Goal: Task Accomplishment & Management: Manage account settings

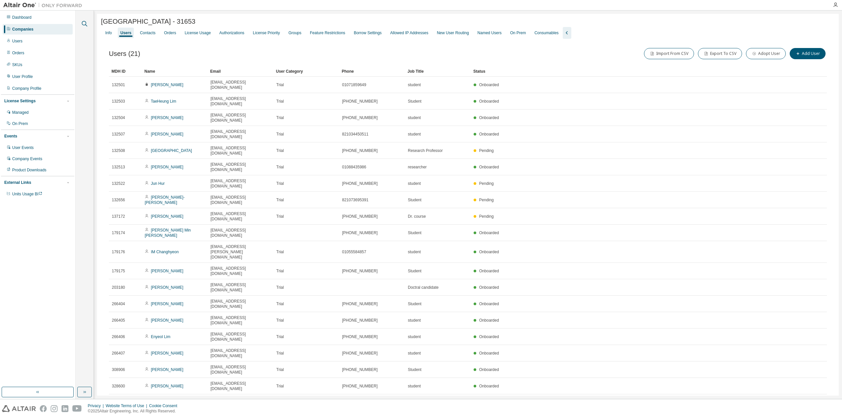
click at [84, 25] on icon "button" at bounding box center [85, 24] width 8 height 8
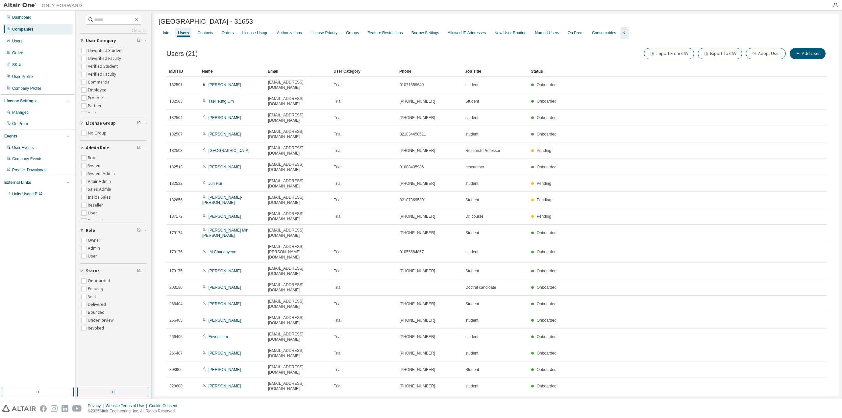
drag, startPoint x: 112, startPoint y: 11, endPoint x: 116, endPoint y: 15, distance: 5.6
click at [113, 12] on div "Clear all Status Onboarded Pending Sent Delivered Bounced Under Review Revoked …" at bounding box center [114, 205] width 76 height 389
click at [116, 15] on span at bounding box center [113, 20] width 55 height 10
click at [116, 18] on input "text" at bounding box center [113, 19] width 39 height 7
paste input "**********"
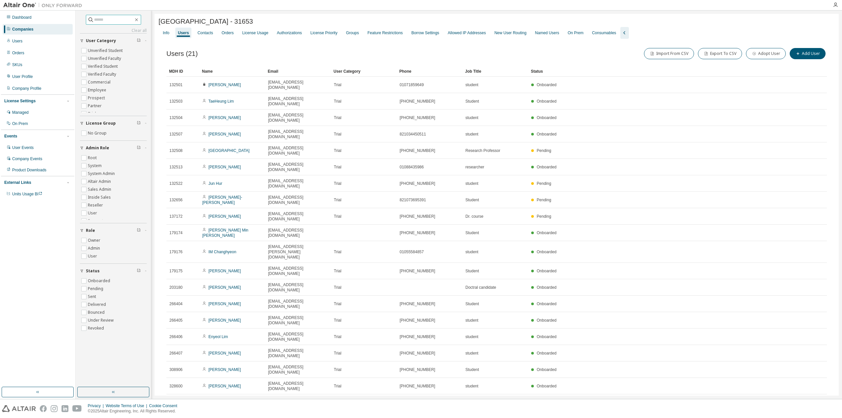
type input "**********"
type input "*"
click at [26, 29] on div "Companies" at bounding box center [22, 29] width 21 height 5
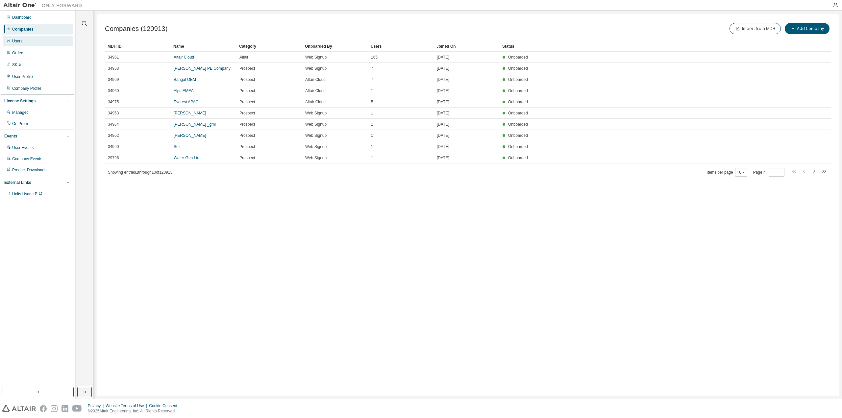
click at [23, 39] on div "Users" at bounding box center [38, 41] width 70 height 11
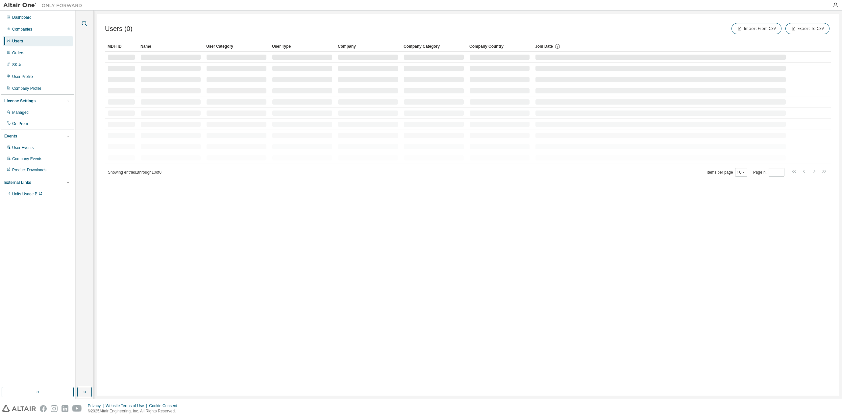
click at [83, 22] on icon "button" at bounding box center [85, 24] width 8 height 8
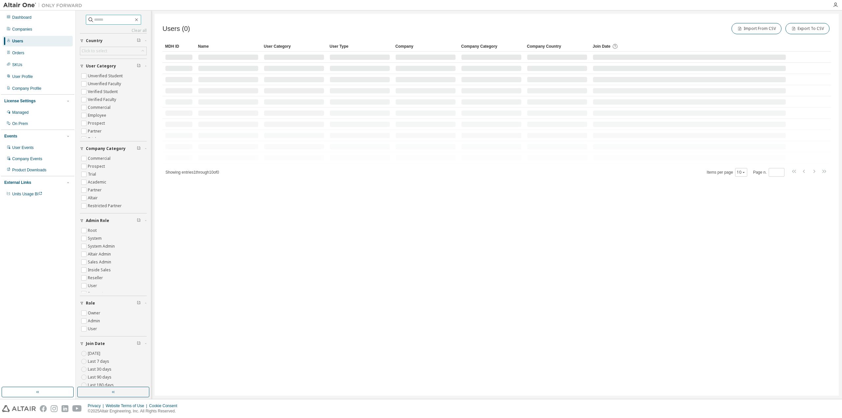
click at [94, 20] on input "text" at bounding box center [113, 19] width 39 height 7
paste input "**********"
type input "**********"
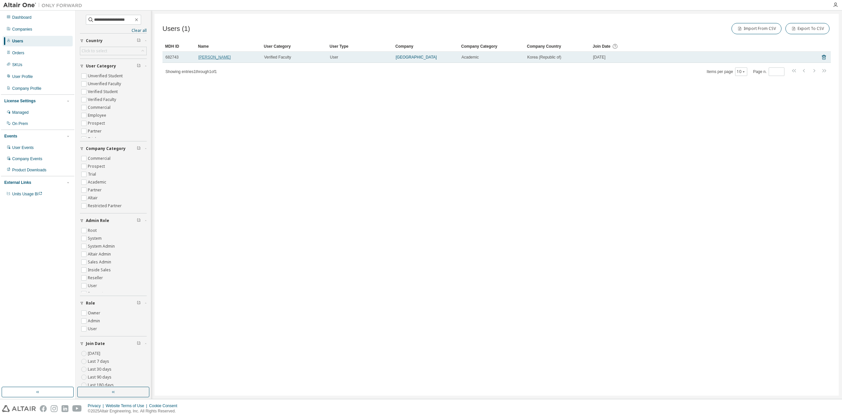
click at [215, 56] on link "Ho Sung Choo" at bounding box center [214, 57] width 33 height 5
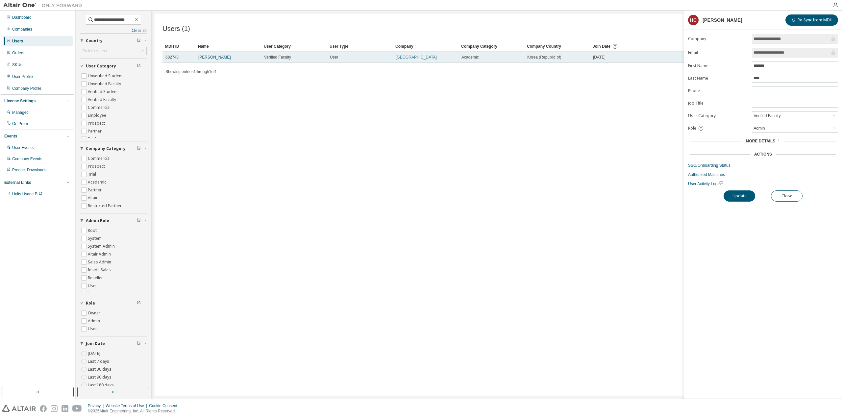
click at [414, 57] on link "Hongik University" at bounding box center [416, 57] width 41 height 5
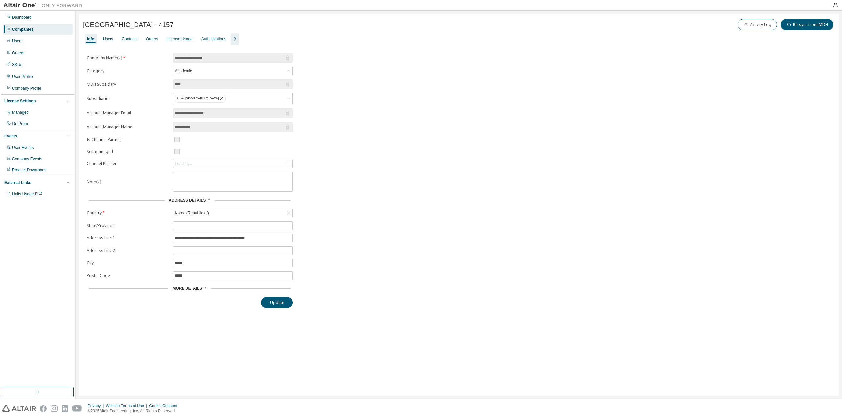
click at [231, 37] on icon "button" at bounding box center [235, 39] width 8 height 8
click at [109, 38] on div "Users" at bounding box center [108, 39] width 10 height 5
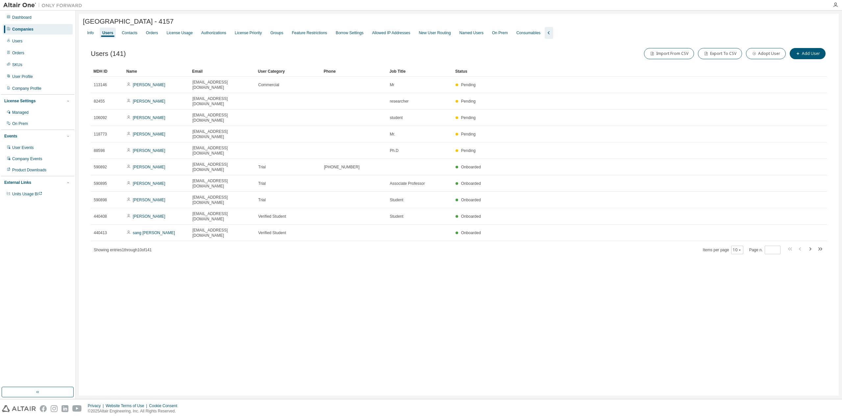
click at [78, 24] on div "Hongik University - 4157 Clear Load Save Save As Field Operator Value Select fi…" at bounding box center [459, 205] width 767 height 389
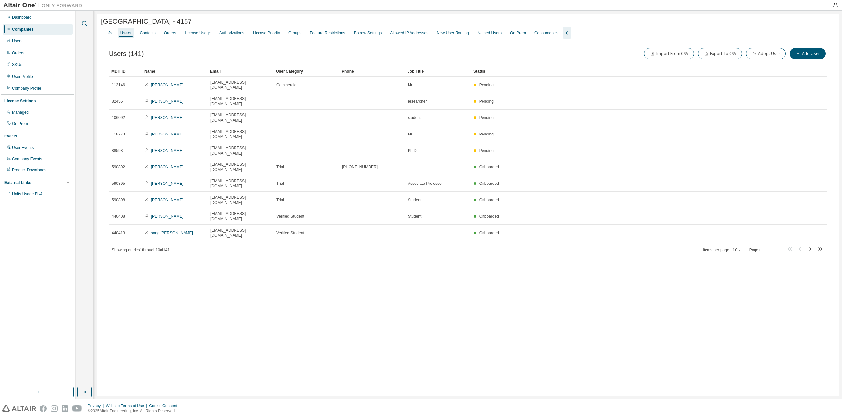
click at [84, 21] on icon "button" at bounding box center [85, 24] width 6 height 6
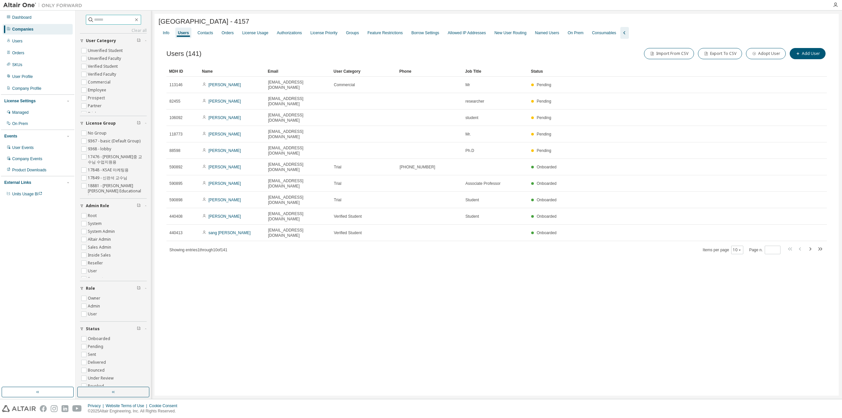
click at [103, 20] on input "text" at bounding box center [113, 19] width 39 height 7
paste input "**********"
type input "**********"
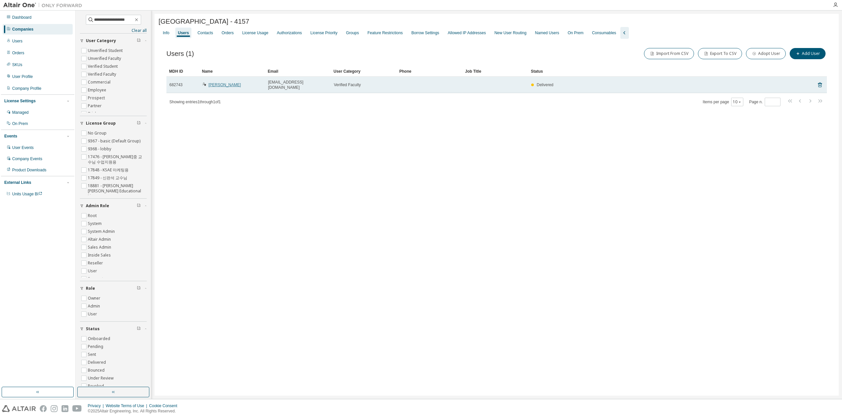
click at [219, 83] on link "Ho Sung Choo" at bounding box center [225, 85] width 33 height 5
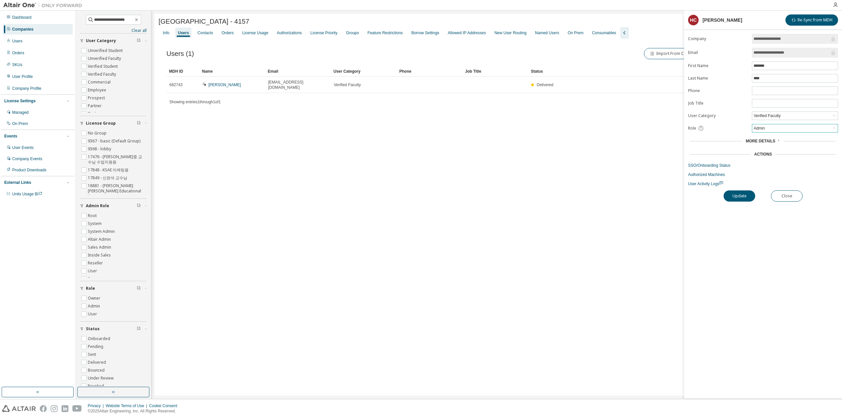
click at [769, 126] on div "Admin" at bounding box center [796, 128] width 86 height 8
click at [761, 22] on header "HC Ho Sung Choo Re-Sync from MDH" at bounding box center [763, 19] width 150 height 11
click at [786, 191] on button "Close" at bounding box center [787, 196] width 32 height 11
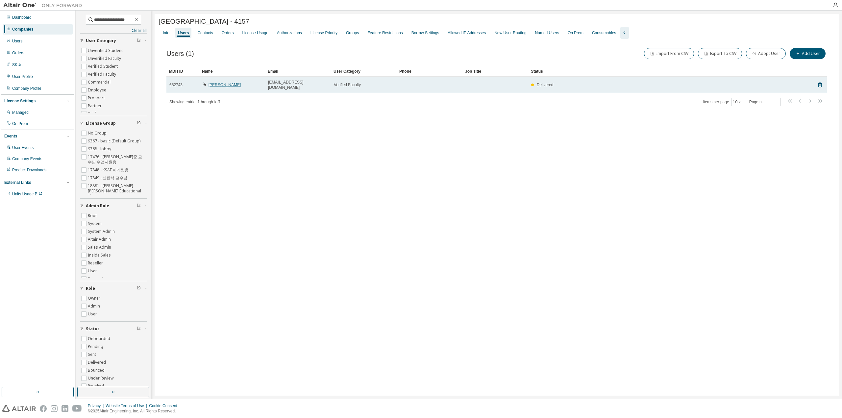
click at [211, 84] on link "Ho Sung Choo" at bounding box center [225, 85] width 33 height 5
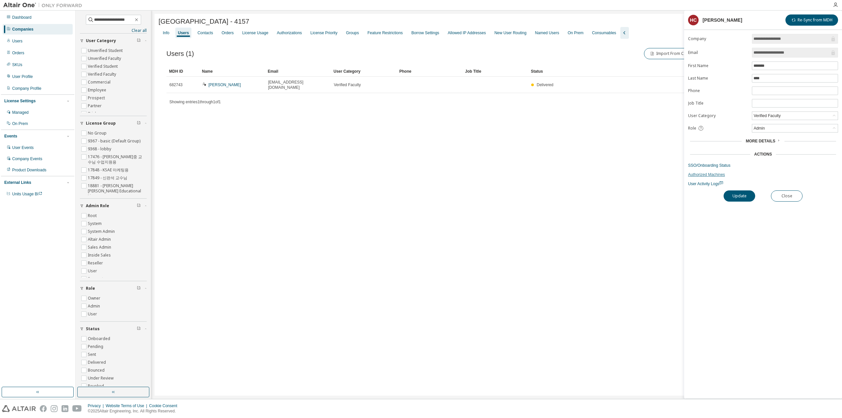
click at [704, 172] on link "Authorized Machines" at bounding box center [763, 174] width 150 height 5
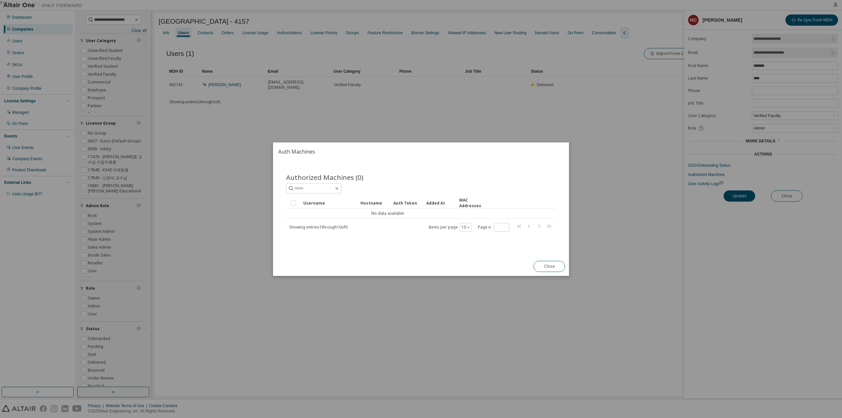
click at [549, 272] on div "Close" at bounding box center [549, 266] width 39 height 19
click at [556, 262] on button "Close" at bounding box center [550, 266] width 32 height 11
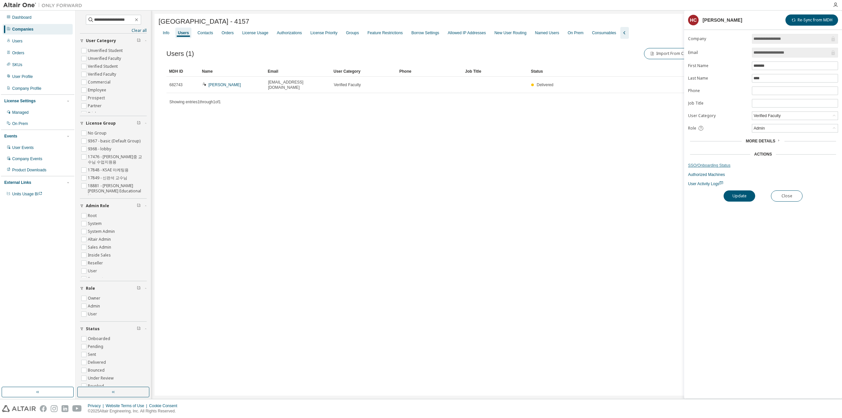
click at [720, 164] on link "SSO/Onboarding Status" at bounding box center [763, 165] width 150 height 5
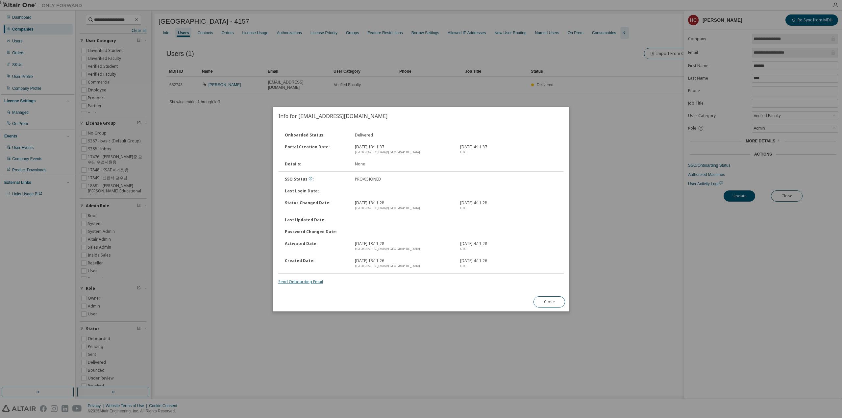
click at [305, 284] on link "Send Onboarding Email" at bounding box center [300, 282] width 45 height 6
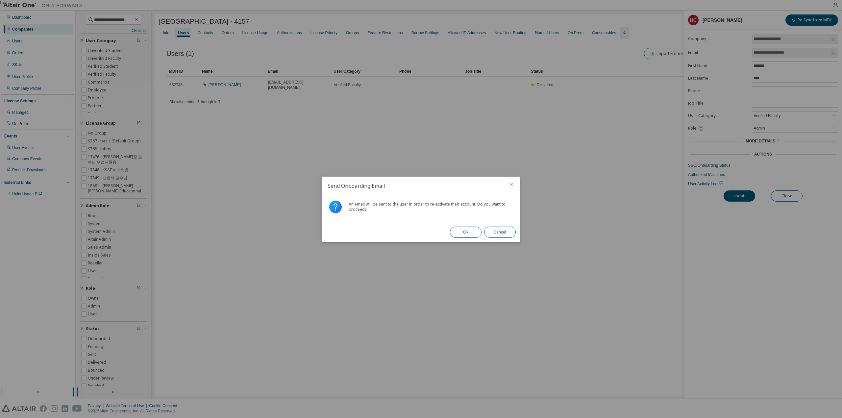
click at [460, 229] on button "Ok" at bounding box center [466, 232] width 32 height 11
click at [502, 231] on button "Close" at bounding box center [500, 232] width 32 height 11
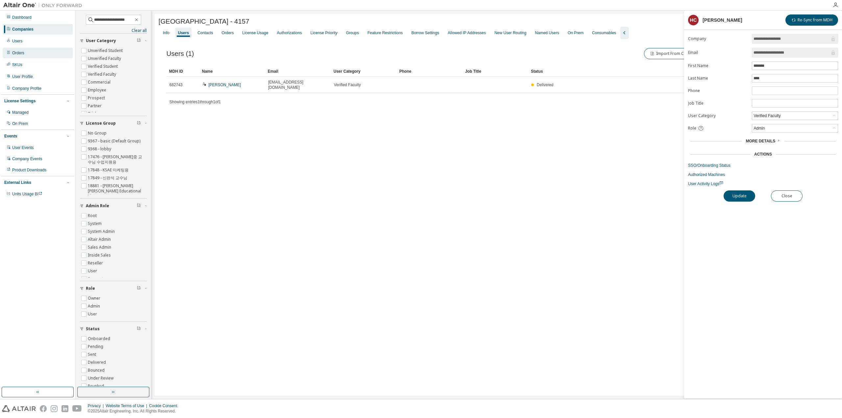
click at [29, 52] on div "Orders" at bounding box center [38, 53] width 70 height 11
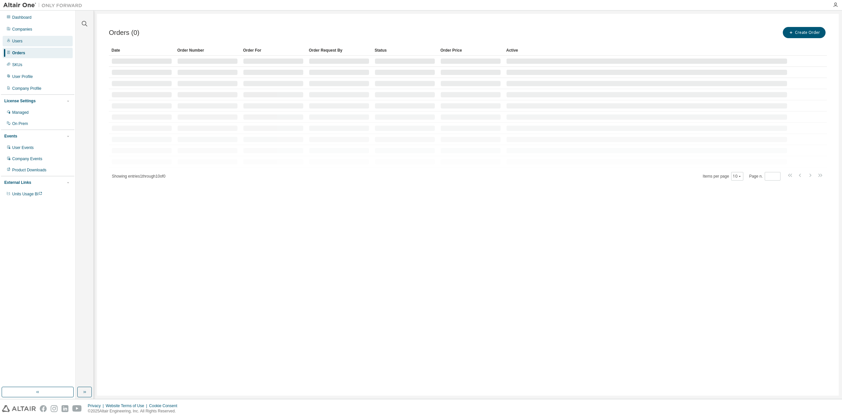
click at [29, 38] on div "Users" at bounding box center [38, 41] width 70 height 11
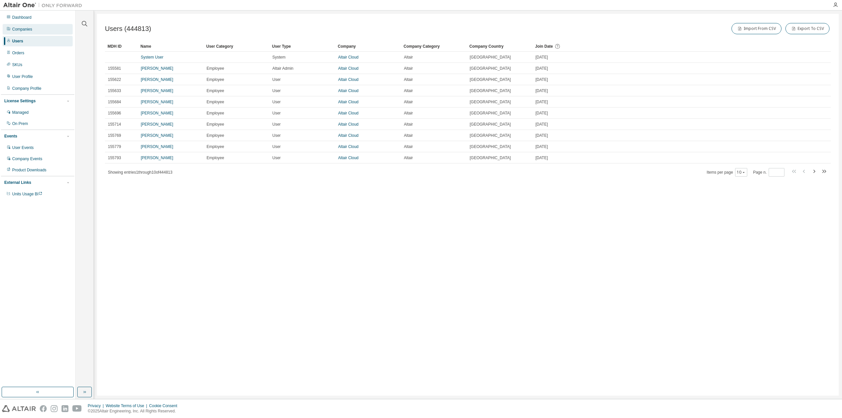
click at [44, 34] on div "Companies" at bounding box center [38, 29] width 70 height 11
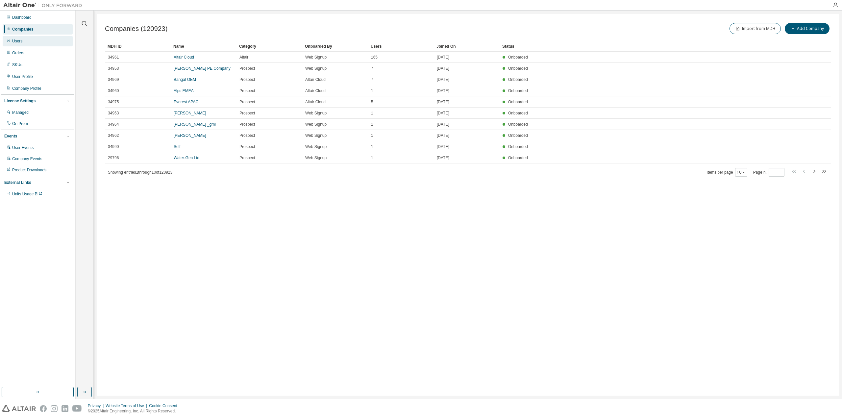
click at [22, 40] on div "Users" at bounding box center [38, 41] width 70 height 11
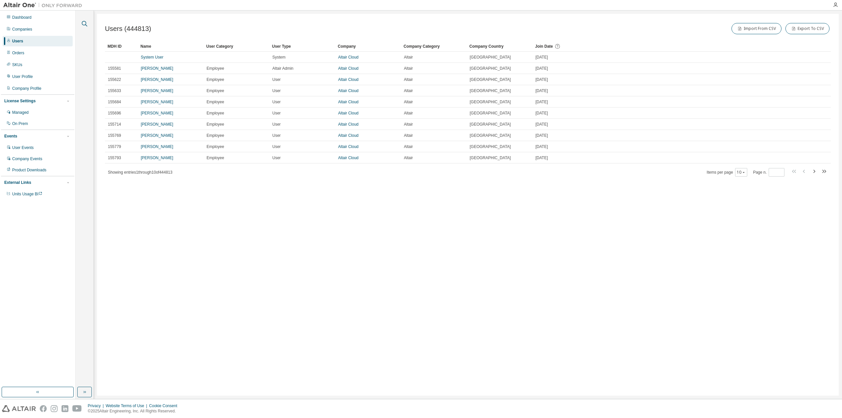
click at [85, 23] on icon "button" at bounding box center [85, 24] width 8 height 8
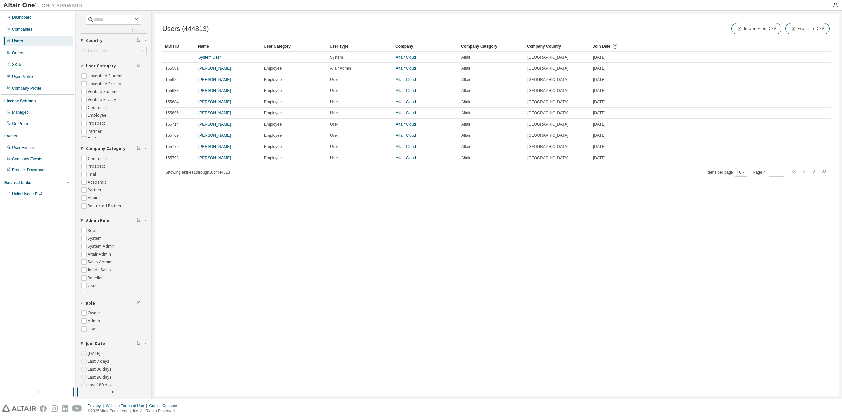
click at [104, 24] on div "Clear all Join Date Today Last 7 days Last 30 days Last 90 days Last 180 days L…" at bounding box center [113, 212] width 67 height 394
click at [104, 19] on input "text" at bounding box center [113, 19] width 39 height 7
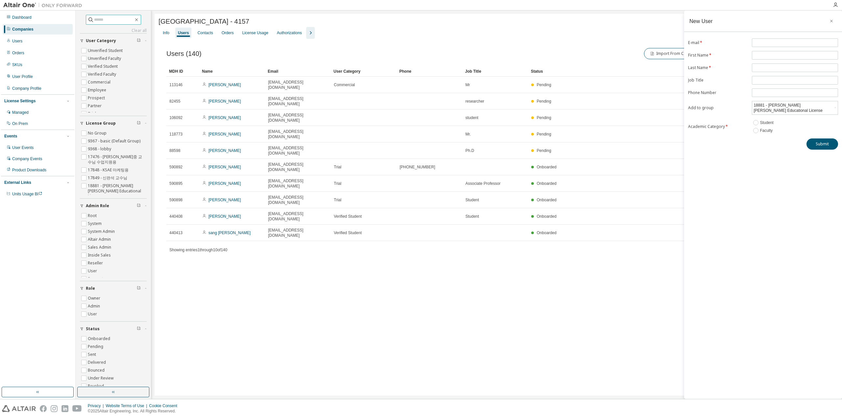
click at [116, 17] on input "text" at bounding box center [113, 19] width 39 height 7
type input "****"
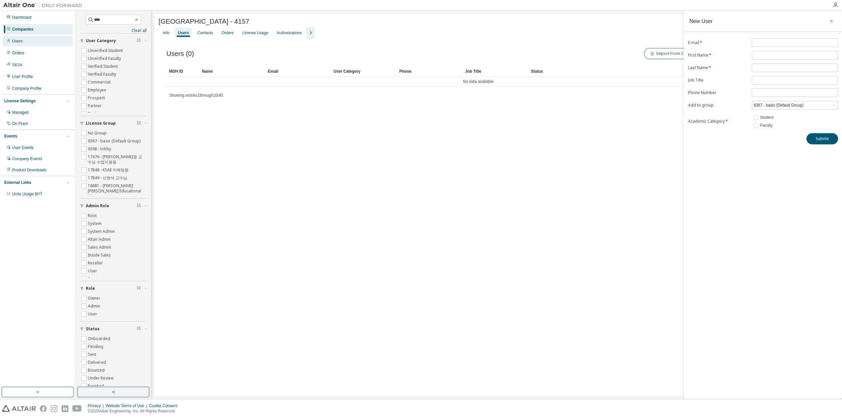
click at [18, 39] on div "Users" at bounding box center [17, 41] width 10 height 5
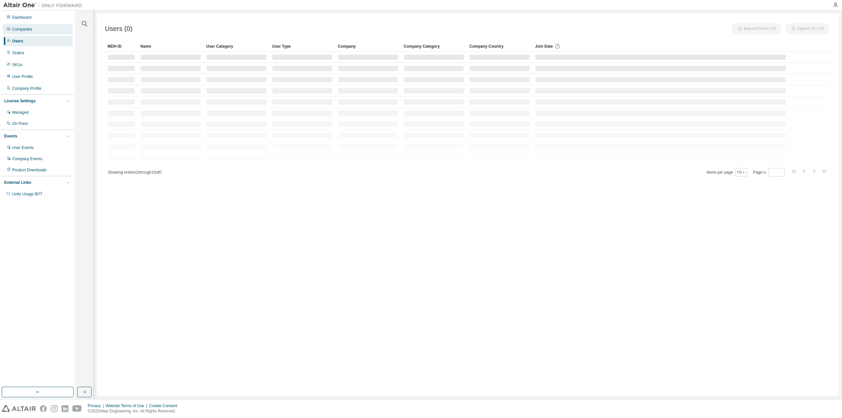
click at [17, 31] on div "Companies" at bounding box center [22, 29] width 20 height 5
click at [83, 23] on icon "button" at bounding box center [85, 24] width 8 height 8
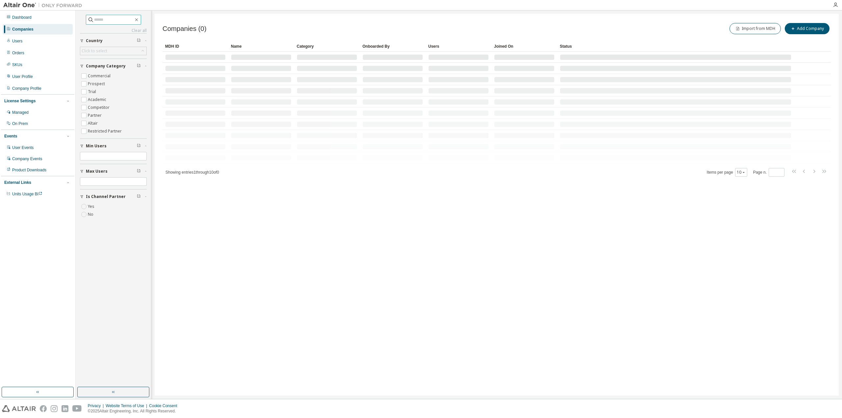
click at [119, 17] on input "text" at bounding box center [113, 19] width 39 height 7
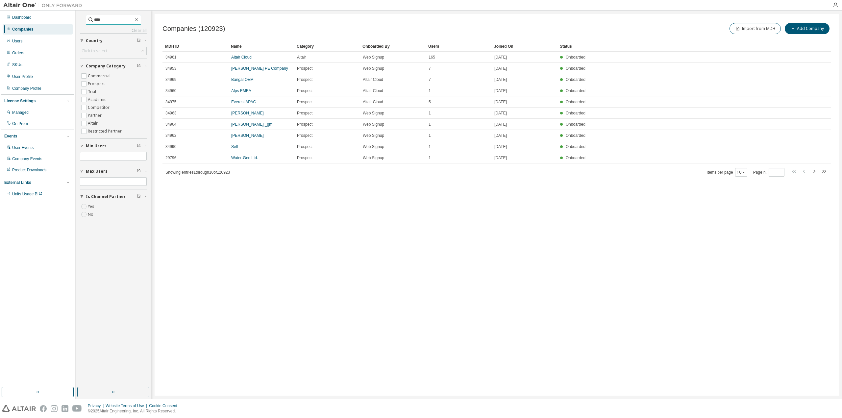
type input "****"
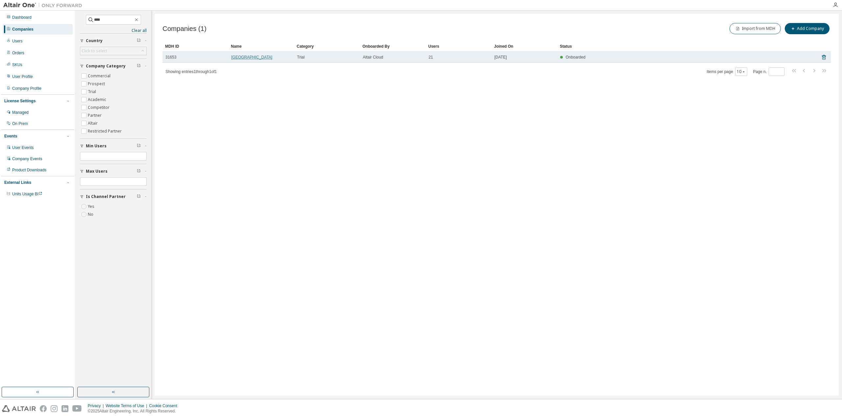
click at [258, 57] on link "[GEOGRAPHIC_DATA]" at bounding box center [251, 57] width 41 height 5
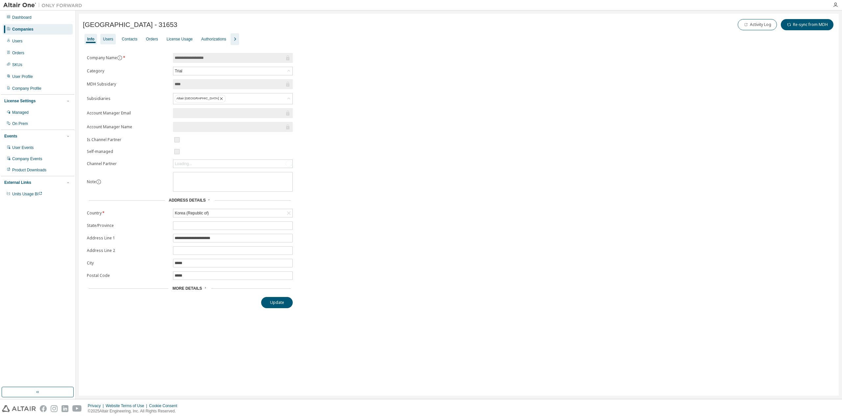
click at [104, 43] on div "Users" at bounding box center [107, 39] width 15 height 11
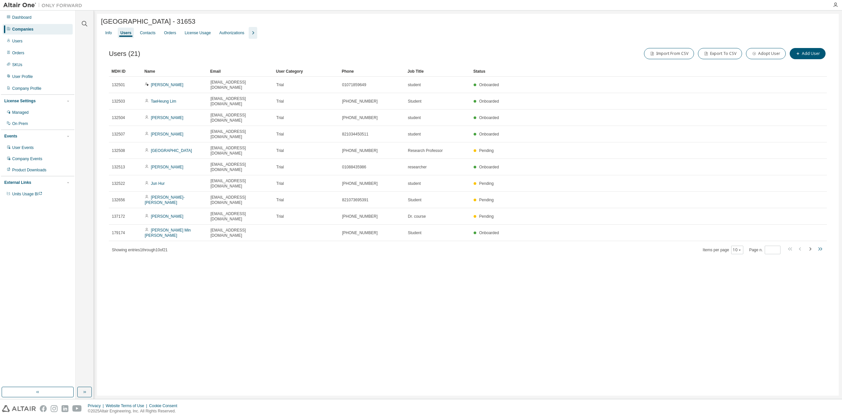
click at [819, 247] on icon "button" at bounding box center [820, 248] width 2 height 3
type input "*"
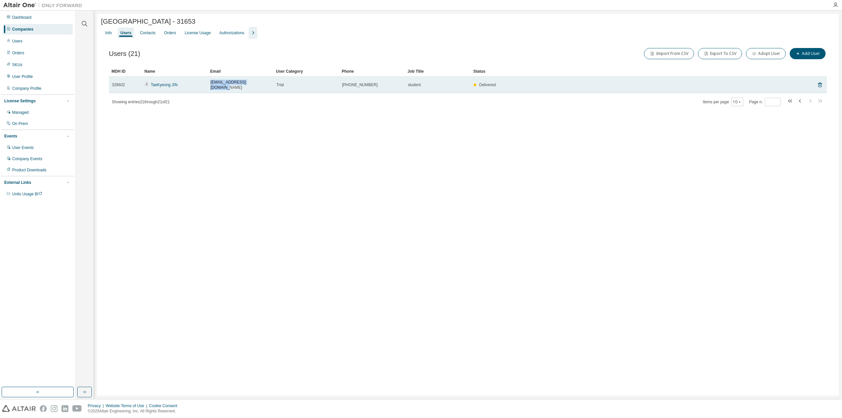
drag, startPoint x: 257, startPoint y: 84, endPoint x: 199, endPoint y: 82, distance: 57.6
click at [200, 83] on tr "328602 TaeKyeong [PERSON_NAME] [PERSON_NAME][EMAIL_ADDRESS][DOMAIN_NAME] Trial …" at bounding box center [468, 85] width 718 height 16
copy tr "[EMAIL_ADDRESS][DOMAIN_NAME]"
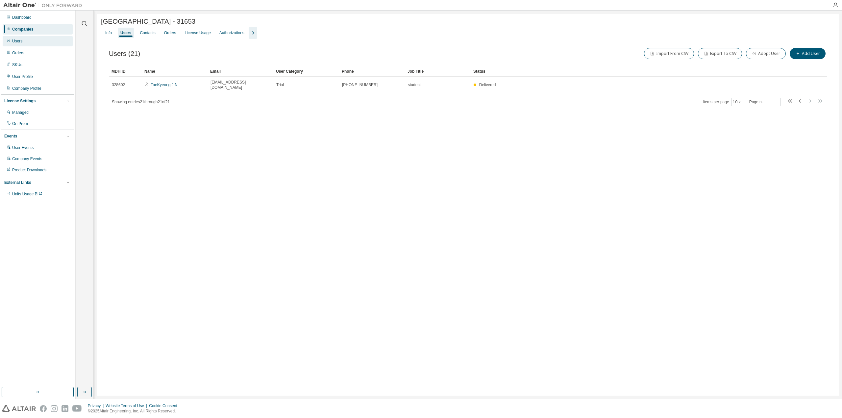
click at [20, 40] on div "Users" at bounding box center [17, 41] width 10 height 5
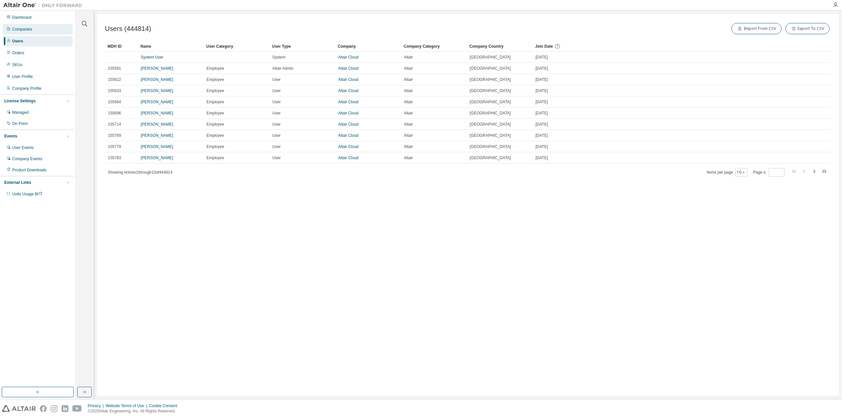
click at [26, 31] on div "Companies" at bounding box center [22, 29] width 20 height 5
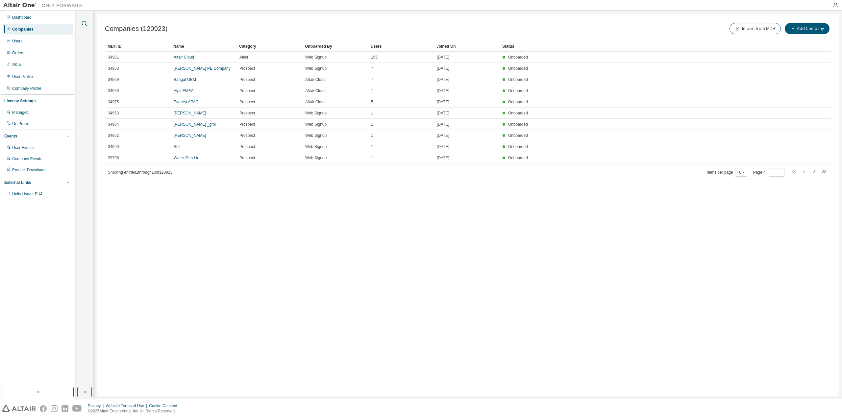
click at [87, 21] on icon "button" at bounding box center [85, 24] width 8 height 8
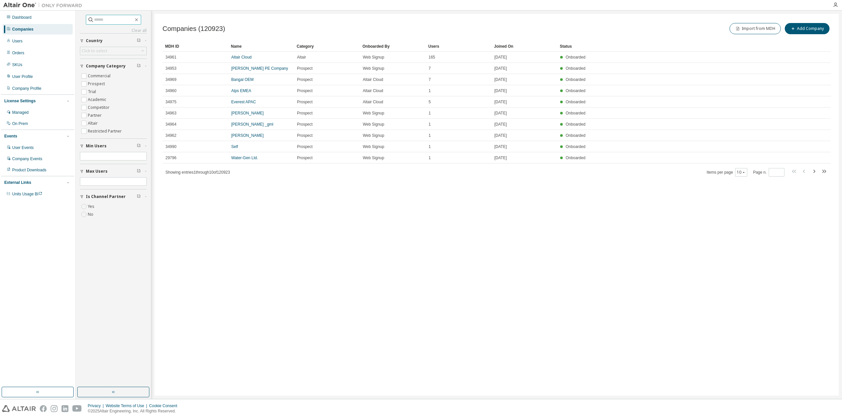
click at [113, 23] on span at bounding box center [113, 20] width 55 height 10
click at [113, 19] on input "text" at bounding box center [113, 19] width 39 height 7
paste input "**********"
type input "**********"
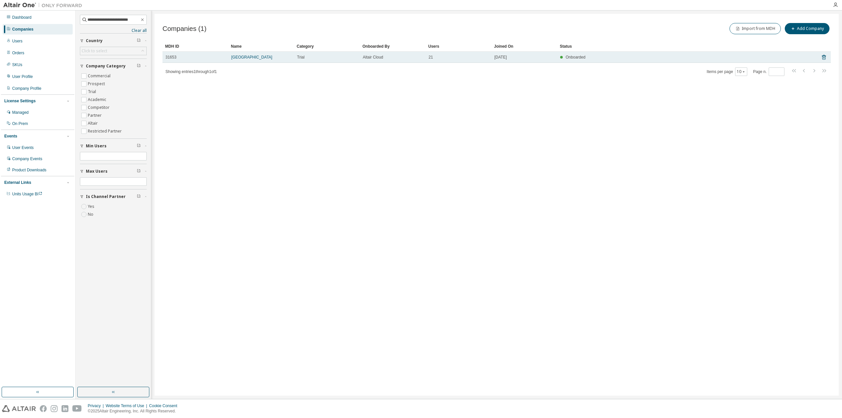
click at [237, 60] on td "[GEOGRAPHIC_DATA]" at bounding box center [261, 57] width 66 height 11
click at [237, 59] on link "[GEOGRAPHIC_DATA]" at bounding box center [251, 57] width 41 height 5
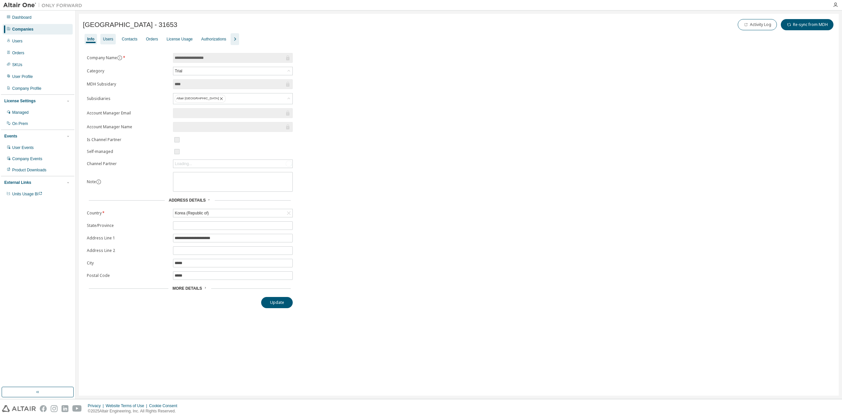
click at [111, 40] on div "Users" at bounding box center [108, 39] width 10 height 5
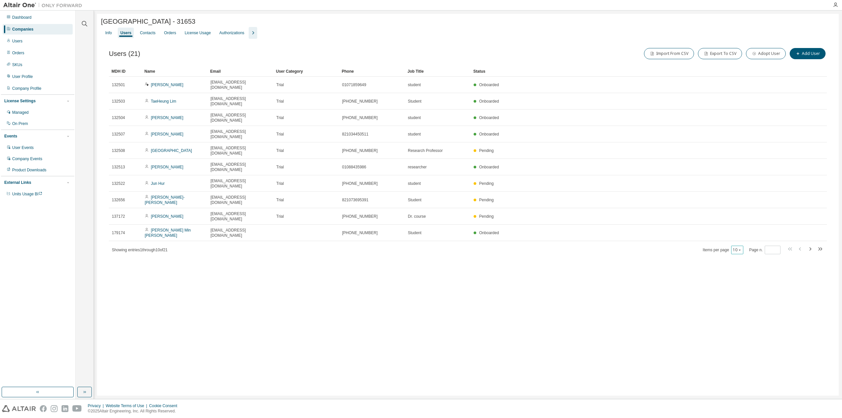
click at [737, 247] on button "10" at bounding box center [737, 249] width 9 height 5
click at [743, 235] on div "100" at bounding box center [759, 239] width 53 height 8
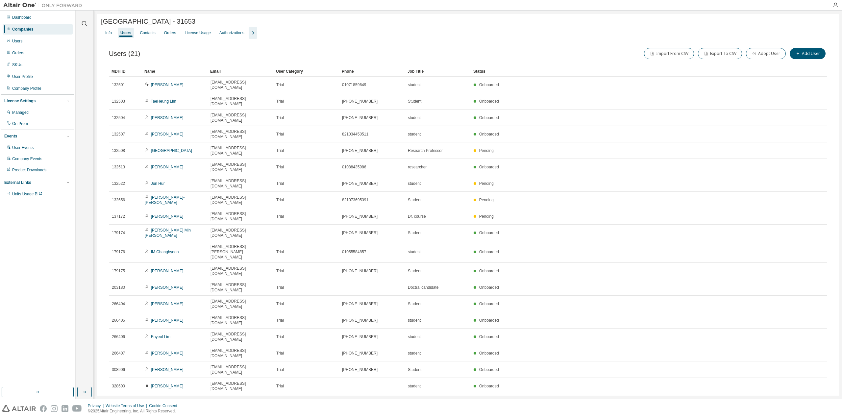
click at [236, 350] on div "[GEOGRAPHIC_DATA] - 31653 Clear Load Save Save As Field Operator Value Select f…" at bounding box center [468, 238] width 742 height 448
click at [168, 417] on link "TaeKyeong JIN" at bounding box center [164, 419] width 27 height 5
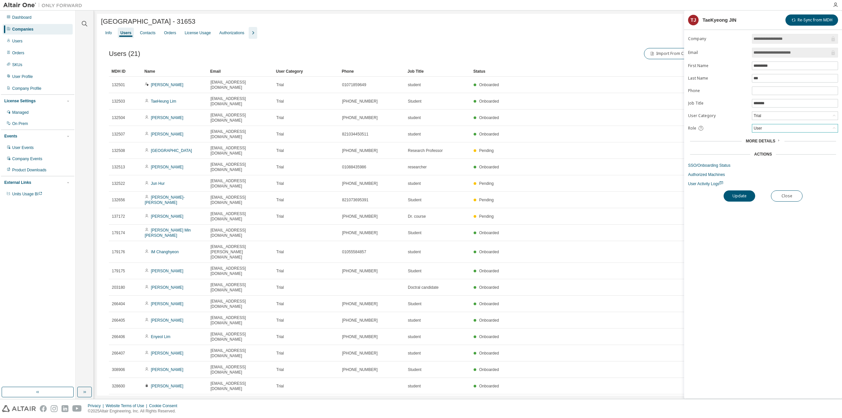
click at [774, 125] on div "User" at bounding box center [796, 128] width 86 height 8
click at [711, 163] on link "SSO/Onboarding Status" at bounding box center [763, 165] width 150 height 5
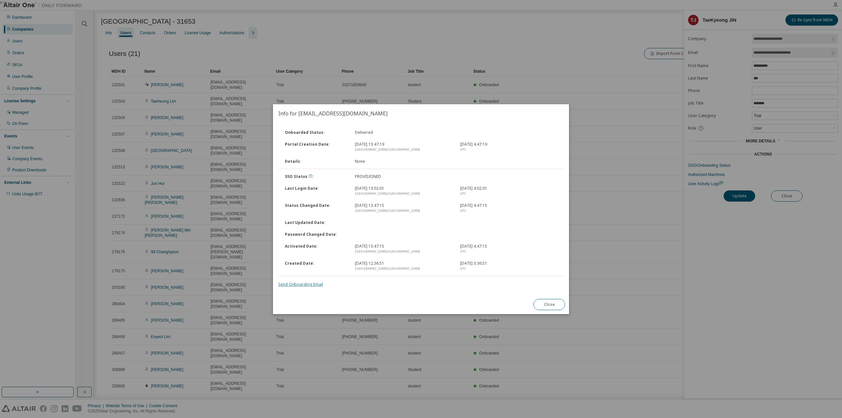
click at [305, 285] on link "Send Onboarding Email" at bounding box center [300, 285] width 45 height 6
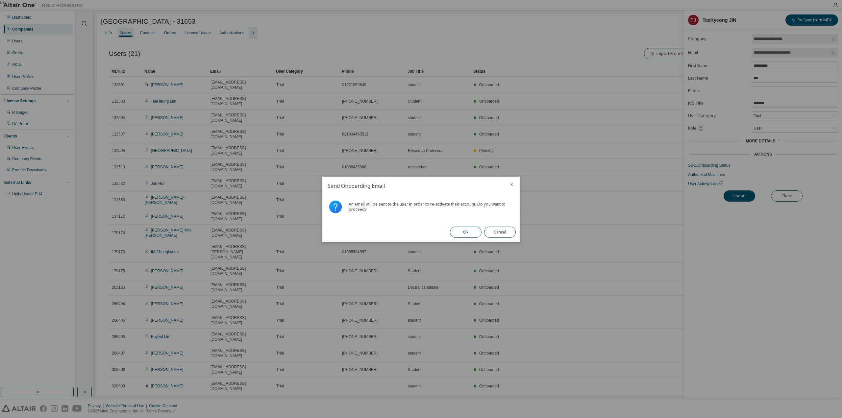
click at [464, 232] on button "Ok" at bounding box center [466, 232] width 32 height 11
click at [496, 236] on button "Cancel" at bounding box center [500, 232] width 32 height 11
drag, startPoint x: 496, startPoint y: 236, endPoint x: 773, endPoint y: 76, distance: 319.8
click at [702, 75] on body "**********" at bounding box center [421, 209] width 842 height 418
click at [509, 234] on button "Close" at bounding box center [500, 232] width 32 height 11
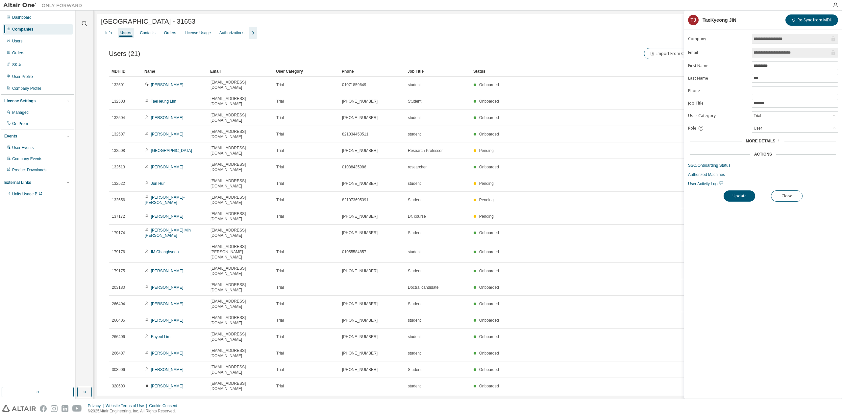
click at [768, 169] on form "**********" at bounding box center [763, 110] width 150 height 153
click at [770, 129] on div "User" at bounding box center [796, 128] width 86 height 8
click at [771, 141] on li "Owner" at bounding box center [795, 144] width 84 height 9
click at [743, 196] on button "Update" at bounding box center [740, 196] width 32 height 11
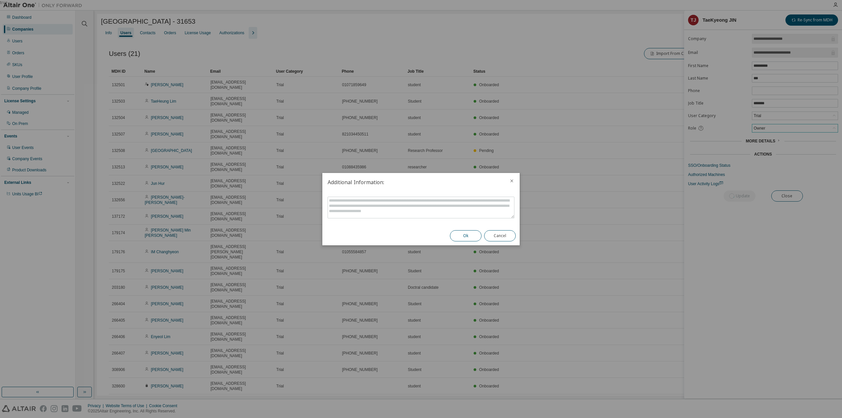
click at [477, 232] on button "Ok" at bounding box center [466, 235] width 32 height 11
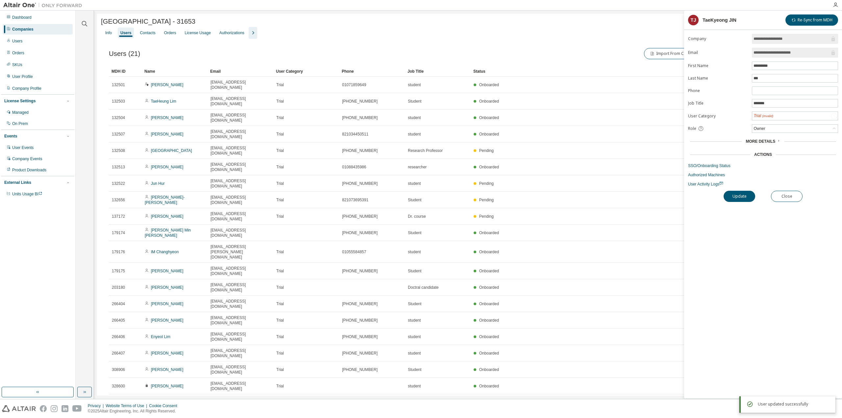
click at [442, 39] on div "Info Users Contacts Orders License Usage Authorizations" at bounding box center [468, 33] width 734 height 12
click at [786, 195] on button "Close" at bounding box center [787, 196] width 32 height 11
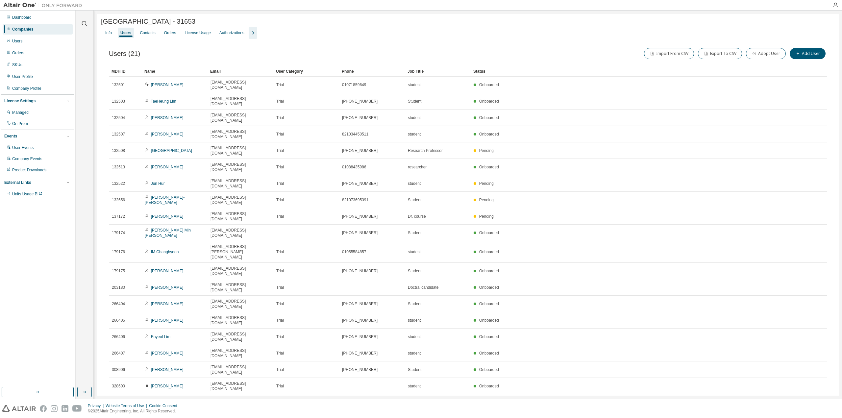
click at [409, 367] on div "[GEOGRAPHIC_DATA] - 31653 Clear Load Save Save As Field Operator Value Select f…" at bounding box center [468, 238] width 742 height 448
drag, startPoint x: 607, startPoint y: 350, endPoint x: 126, endPoint y: 69, distance: 557.5
click at [126, 69] on div "[GEOGRAPHIC_DATA] - 31653 Clear Load Save Save As Field Operator Value Select f…" at bounding box center [468, 238] width 742 height 448
click at [228, 48] on div "Users (21) Import From CSV Export To CSV Adopt User Add User" at bounding box center [468, 54] width 718 height 14
drag, startPoint x: 490, startPoint y: 371, endPoint x: 473, endPoint y: 376, distance: 17.9
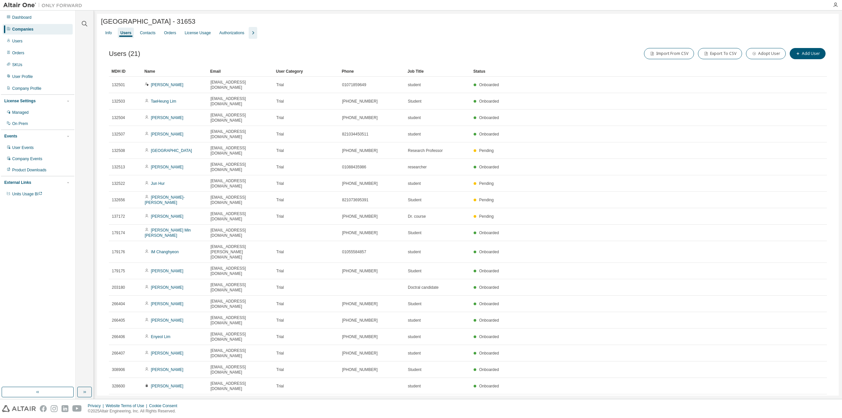
click at [478, 377] on div "[GEOGRAPHIC_DATA] - 31653 Clear Load Save Save As Field Operator Value Select f…" at bounding box center [468, 238] width 742 height 448
drag, startPoint x: 654, startPoint y: 345, endPoint x: 136, endPoint y: 47, distance: 597.2
click at [136, 47] on div "[GEOGRAPHIC_DATA] - 31653 Clear Load Save Save As Field Operator Value Select f…" at bounding box center [468, 238] width 742 height 448
click at [226, 61] on div "Users (21) Import From CSV Export To CSV Adopt User Add User" at bounding box center [468, 54] width 718 height 14
drag, startPoint x: 259, startPoint y: 307, endPoint x: 203, endPoint y: 308, distance: 56.0
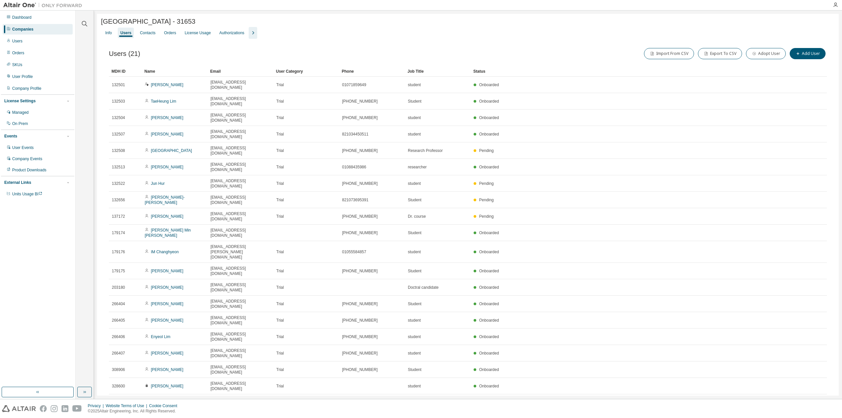
click at [203, 411] on tr "328602 TaeKyeong [PERSON_NAME] [PERSON_NAME][EMAIL_ADDRESS][DOMAIN_NAME] Trial …" at bounding box center [468, 419] width 718 height 16
copy tr "[EMAIL_ADDRESS][DOMAIN_NAME]"
click at [394, 326] on div "Users (21) Import From CSV Export To CSV Adopt User Add User Clear Load Save Sa…" at bounding box center [468, 248] width 734 height 419
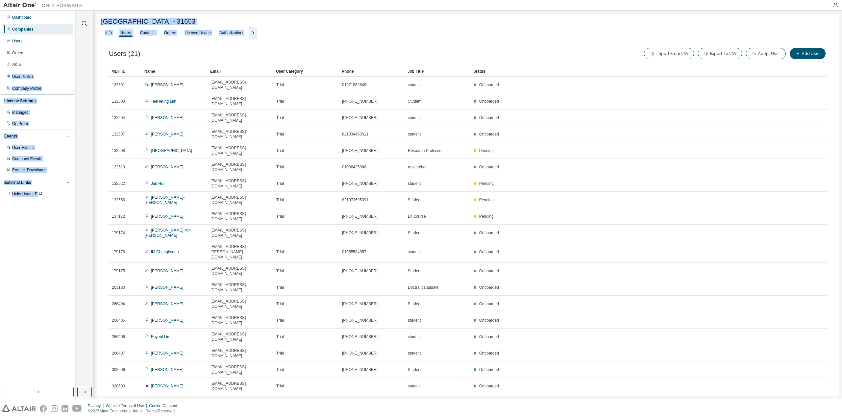
drag, startPoint x: 596, startPoint y: 346, endPoint x: 75, endPoint y: 65, distance: 591.6
click at [75, 65] on div "Dashboard Companies Users Orders SKUs User Profile Company Profile License Sett…" at bounding box center [421, 205] width 842 height 389
click at [204, 48] on div "Users (21) Import From CSV Export To CSV Adopt User Add User" at bounding box center [468, 54] width 718 height 14
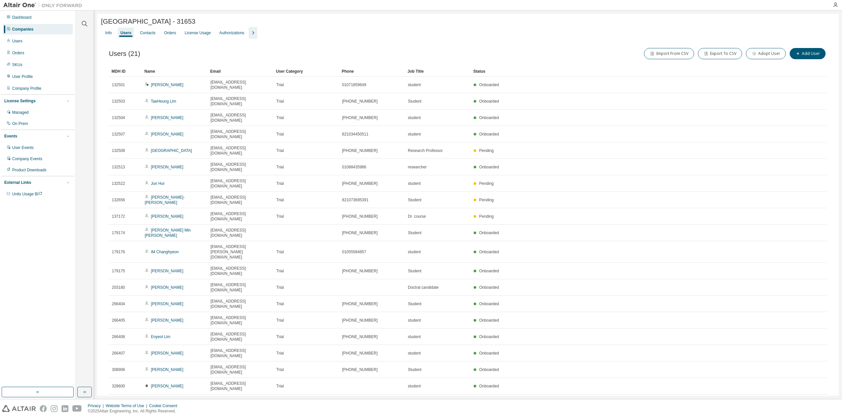
click at [401, 25] on div "[GEOGRAPHIC_DATA] - 31653" at bounding box center [468, 22] width 734 height 8
click at [606, 31] on div "Info Users Contacts Orders License Usage Authorizations" at bounding box center [468, 33] width 734 height 12
click at [648, 23] on div "[GEOGRAPHIC_DATA] - 31653" at bounding box center [468, 22] width 734 height 8
